Goal: Transaction & Acquisition: Purchase product/service

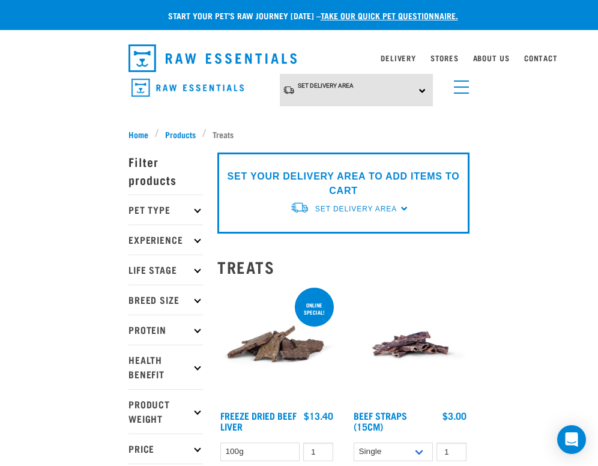
click at [194, 212] on p "Pet Type" at bounding box center [165, 209] width 74 height 30
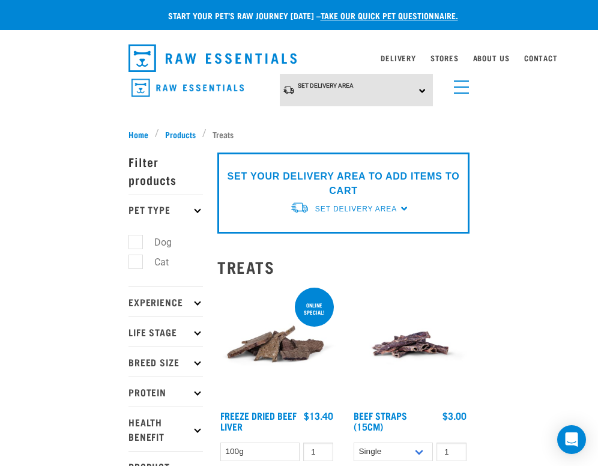
click at [194, 212] on p "Pet Type" at bounding box center [165, 209] width 74 height 30
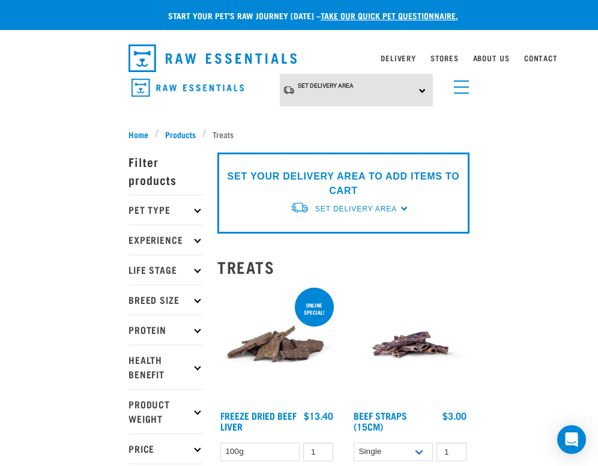
click at [194, 212] on p "Pet Type" at bounding box center [165, 209] width 74 height 30
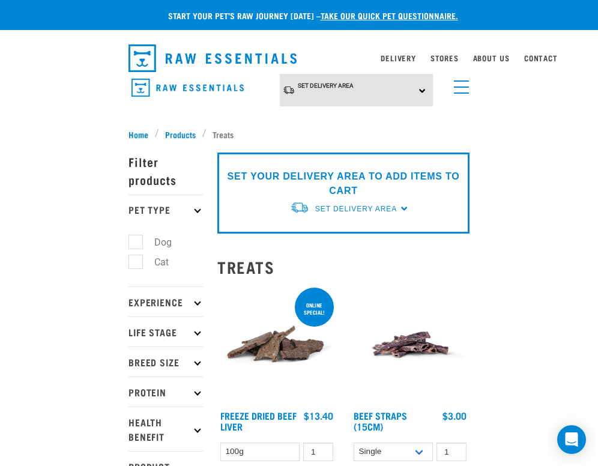
click at [139, 236] on label "Dog" at bounding box center [155, 242] width 41 height 15
click at [136, 236] on input "Dog" at bounding box center [132, 240] width 8 height 8
checkbox input "true"
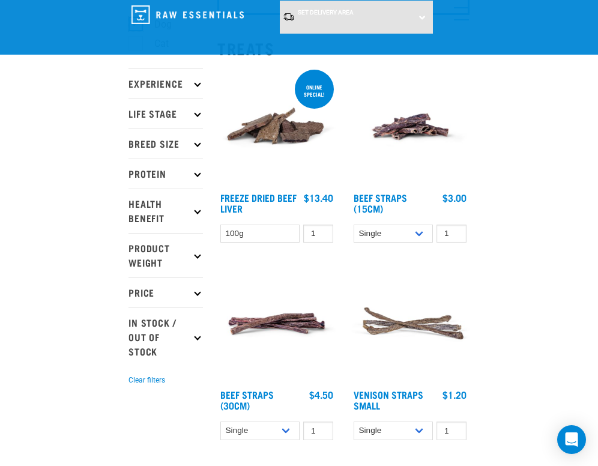
scroll to position [127, 0]
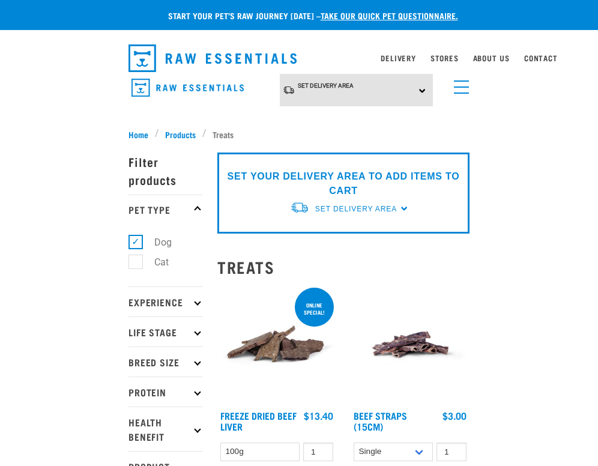
click at [192, 296] on p "Experience" at bounding box center [165, 301] width 74 height 30
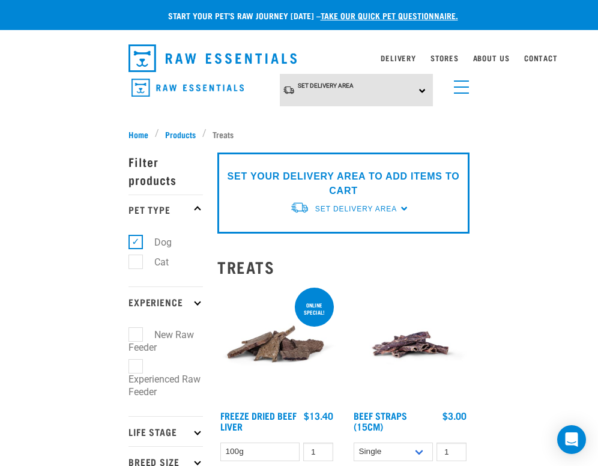
click at [192, 296] on p "Experience" at bounding box center [165, 301] width 74 height 30
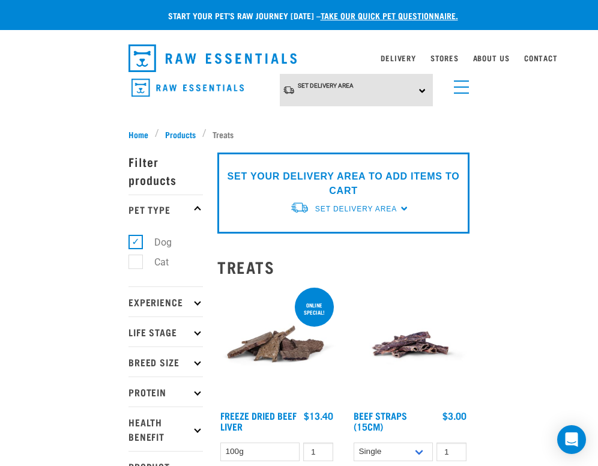
click at [193, 328] on p "Life Stage" at bounding box center [165, 331] width 74 height 30
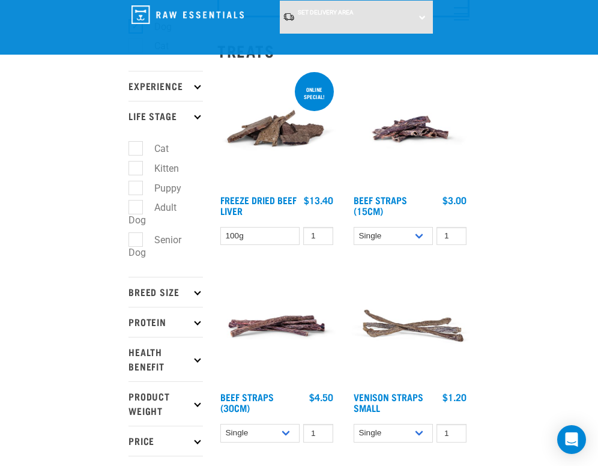
scroll to position [125, 0]
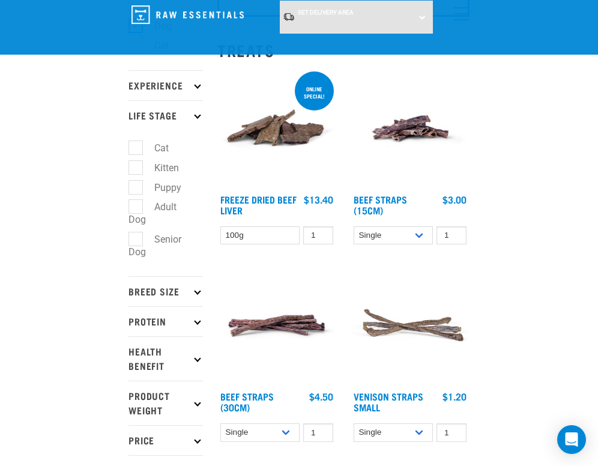
click at [196, 121] on p "Life Stage" at bounding box center [165, 115] width 74 height 30
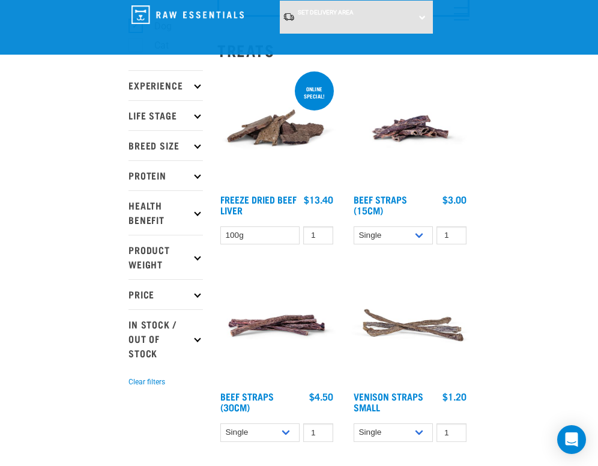
click at [199, 146] on icon at bounding box center [197, 145] width 7 height 7
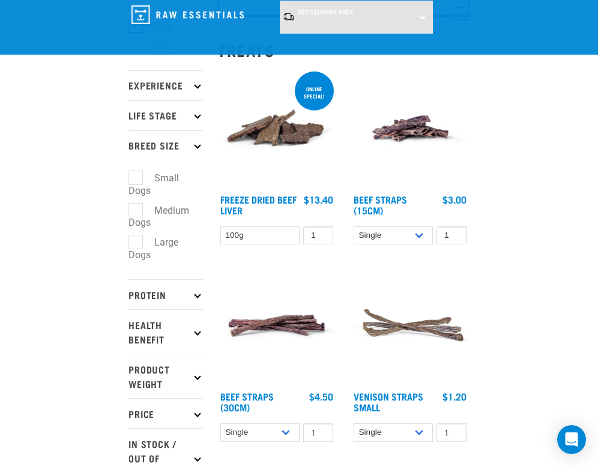
click at [199, 146] on icon at bounding box center [197, 145] width 7 height 7
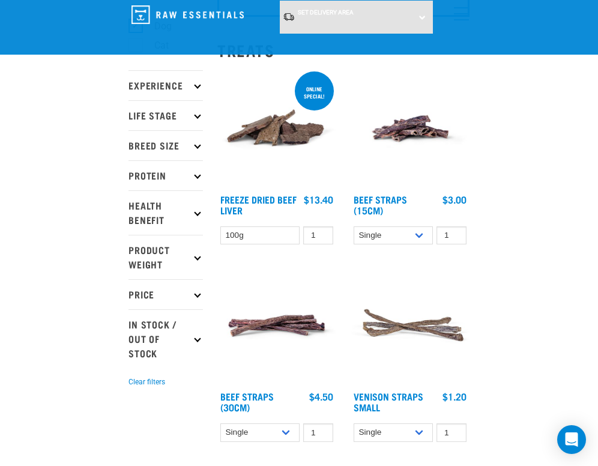
click at [196, 173] on icon at bounding box center [197, 175] width 7 height 7
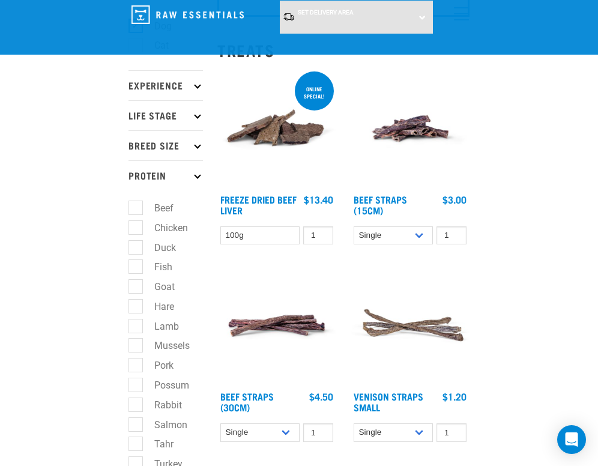
click at [196, 173] on icon at bounding box center [197, 175] width 7 height 7
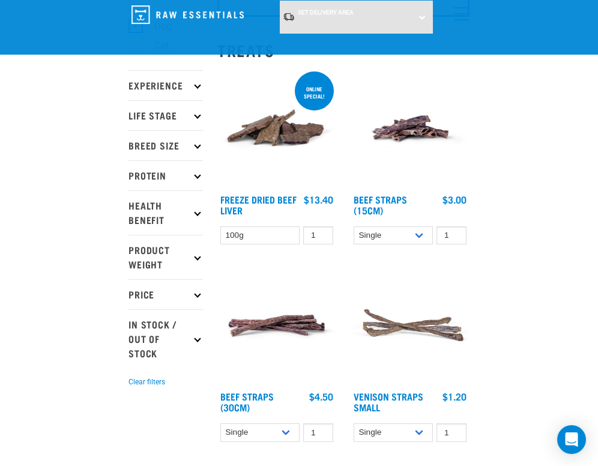
click at [196, 201] on p "Health Benefit" at bounding box center [165, 212] width 74 height 44
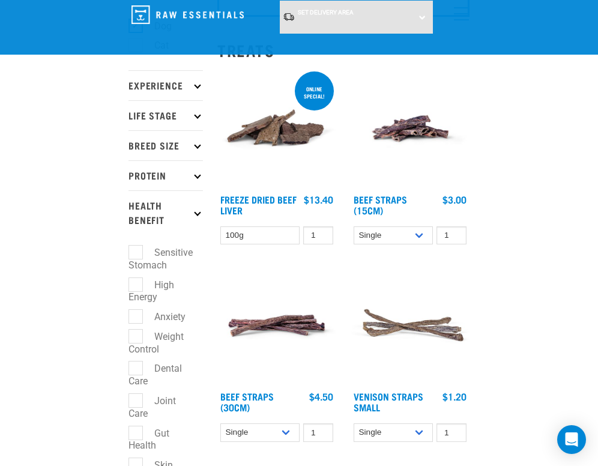
click at [196, 201] on p "Health Benefit" at bounding box center [165, 212] width 74 height 44
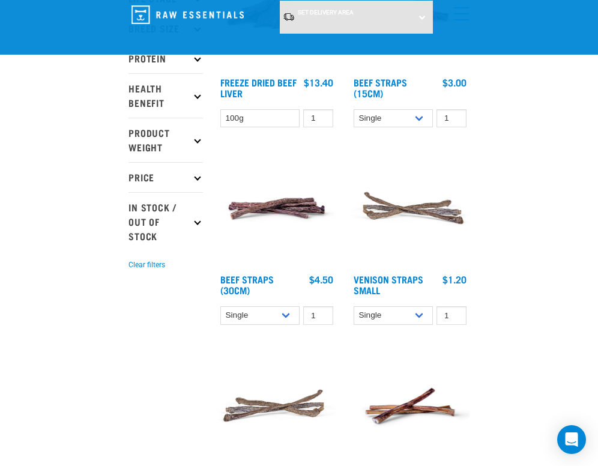
scroll to position [266, 0]
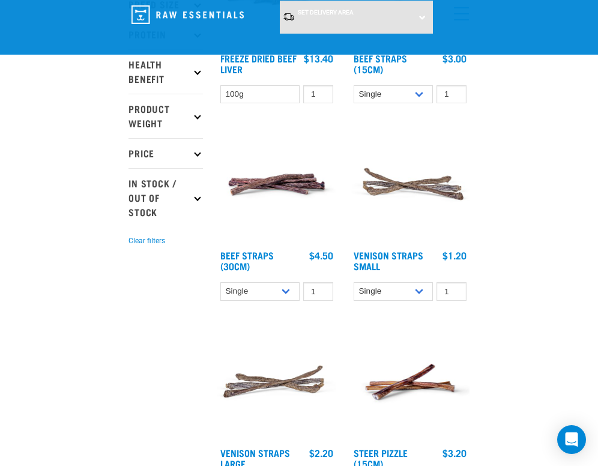
click at [188, 202] on p "In Stock / Out Of Stock" at bounding box center [165, 197] width 74 height 59
click at [140, 242] on label "In Stock" at bounding box center [164, 244] width 58 height 15
click at [136, 242] on input "In Stock" at bounding box center [132, 243] width 8 height 8
checkbox input "true"
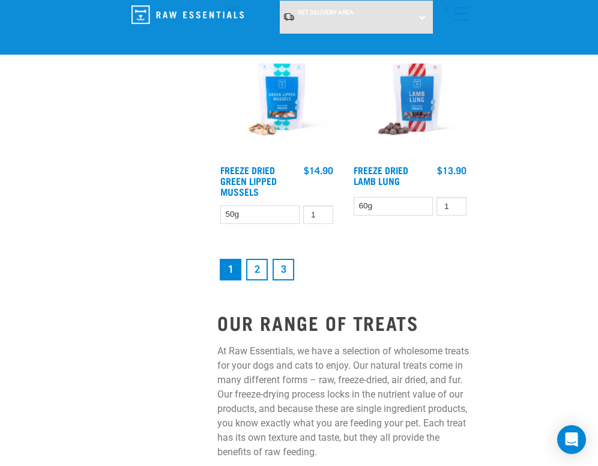
scroll to position [3184, 0]
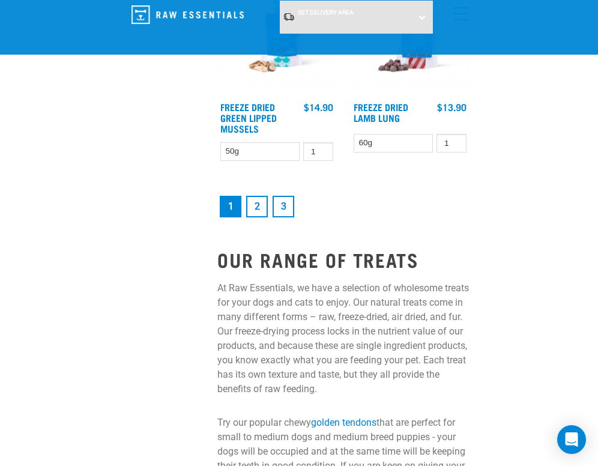
click at [259, 196] on link "2" at bounding box center [257, 207] width 22 height 22
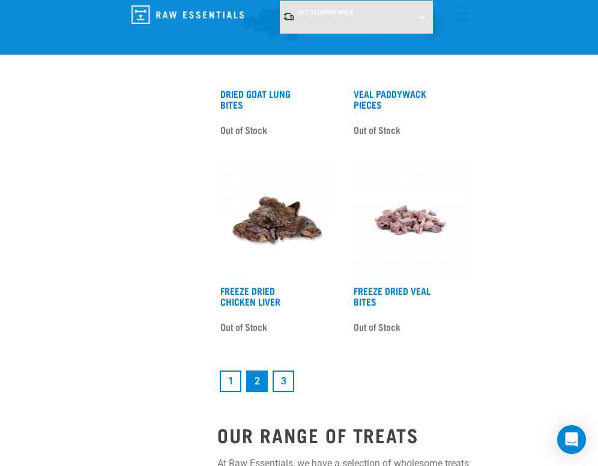
scroll to position [3030, 0]
click at [285, 370] on link "3" at bounding box center [283, 381] width 22 height 22
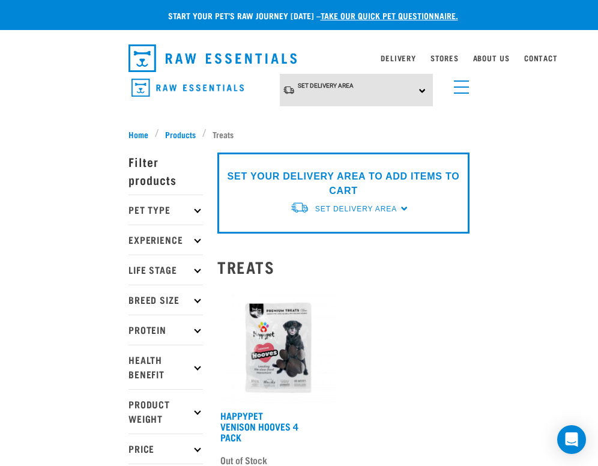
click at [462, 84] on link "menu" at bounding box center [459, 84] width 22 height 22
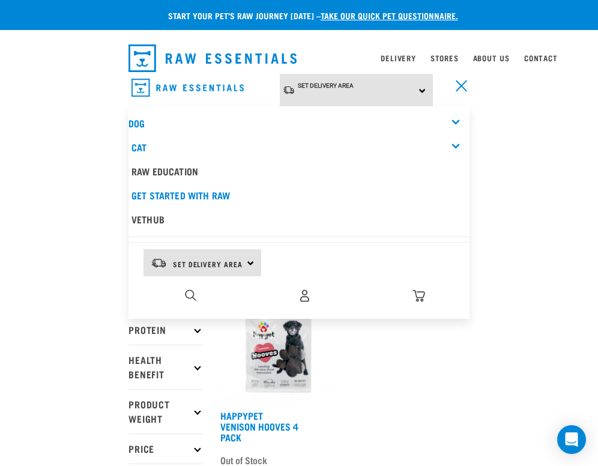
click at [460, 116] on div "Dog" at bounding box center [298, 123] width 341 height 24
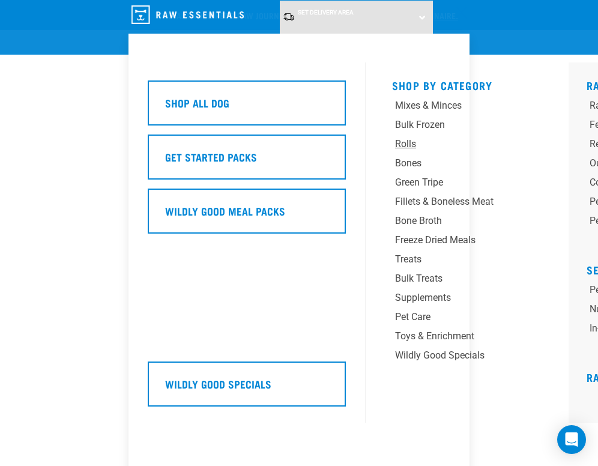
scroll to position [62, 0]
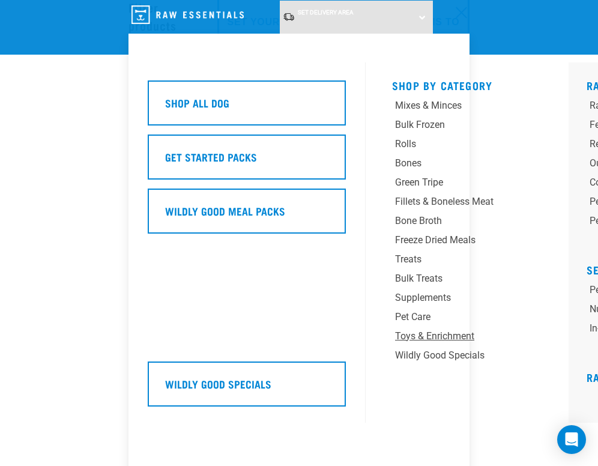
click at [436, 338] on div "Toys & Enrichment" at bounding box center [464, 336] width 138 height 14
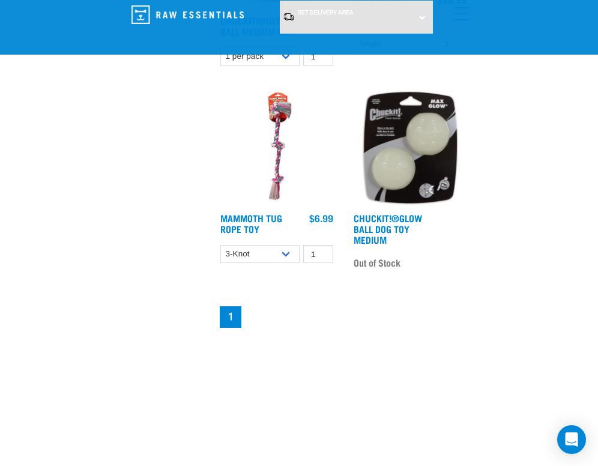
scroll to position [1132, 0]
